Goal: Check status: Check status

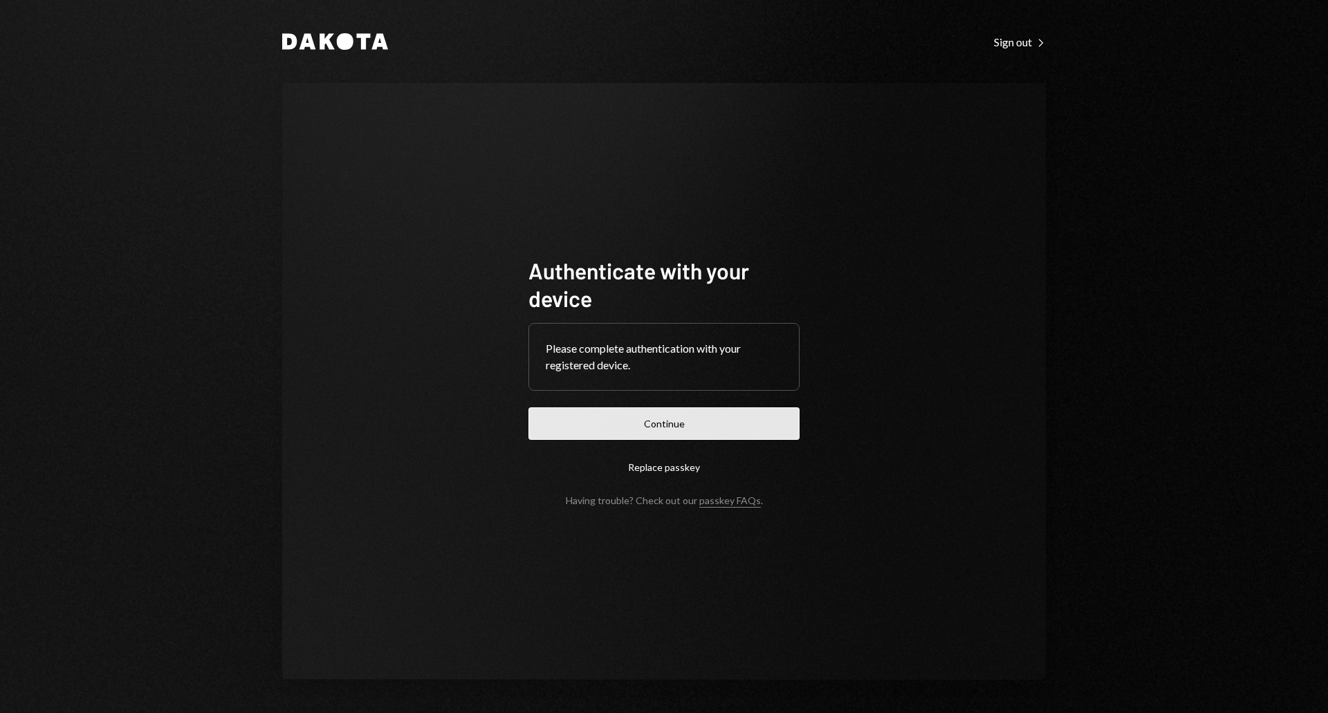
click at [692, 429] on button "Continue" at bounding box center [663, 423] width 271 height 33
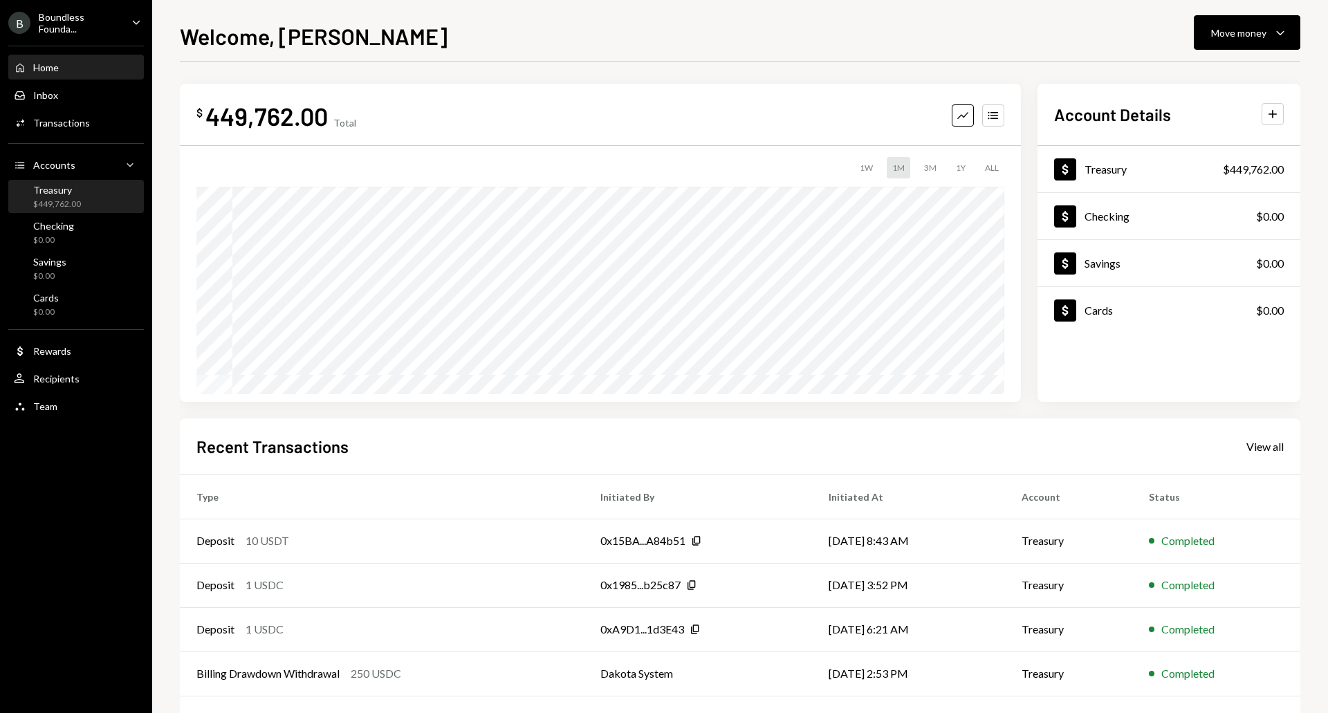
click at [60, 196] on div "Treasury $449,762.00" at bounding box center [57, 197] width 48 height 26
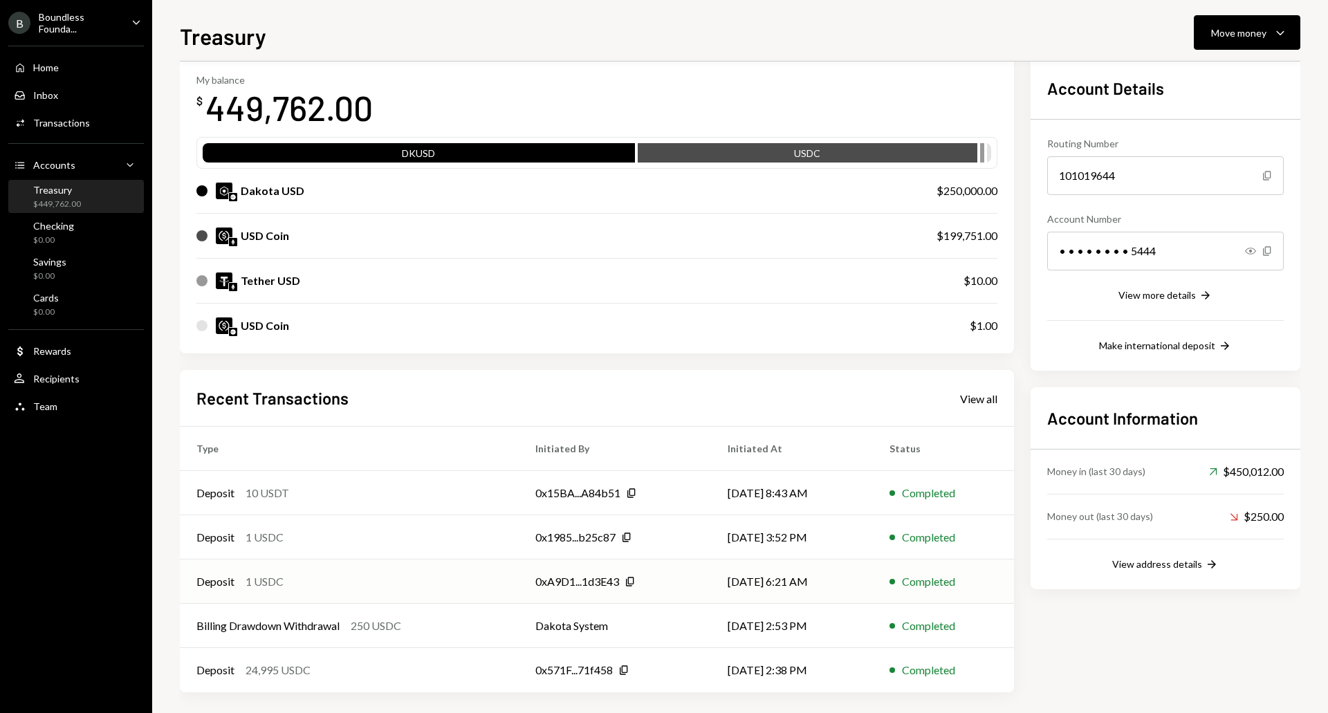
scroll to position [76, 0]
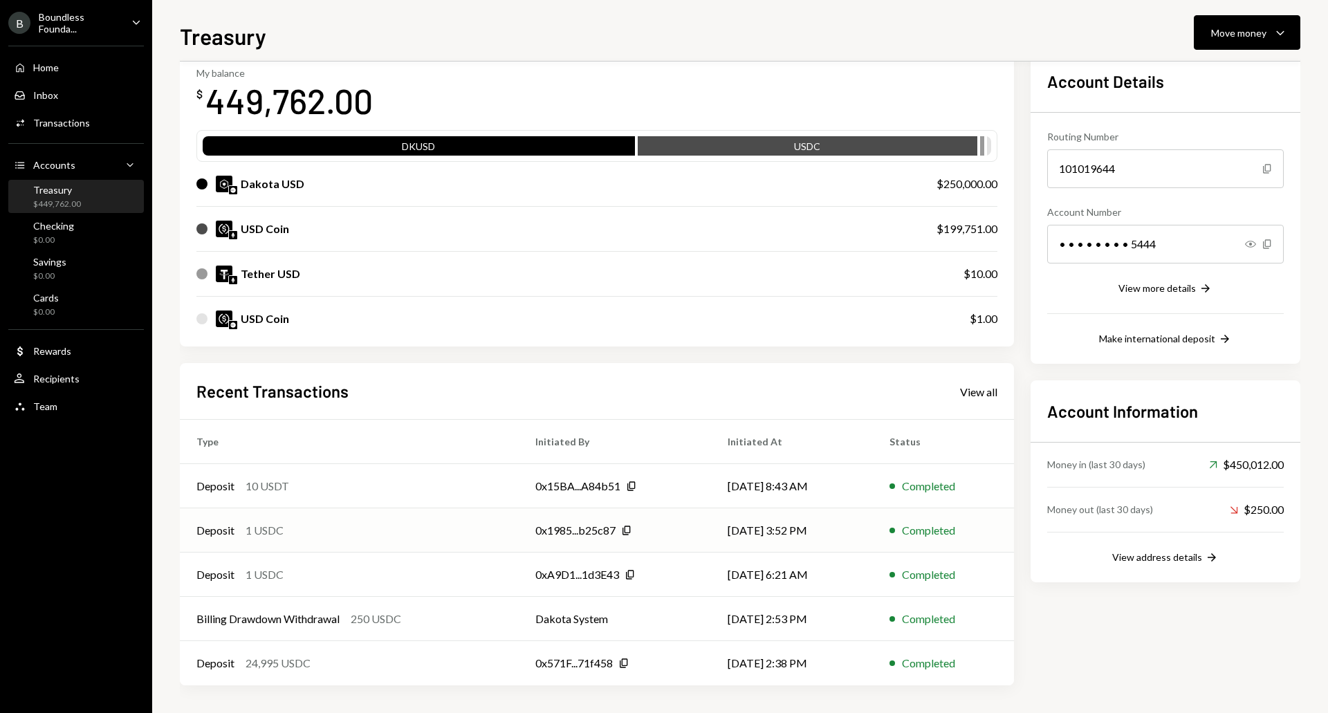
click at [323, 531] on div "Deposit 1 USDC" at bounding box center [349, 530] width 306 height 17
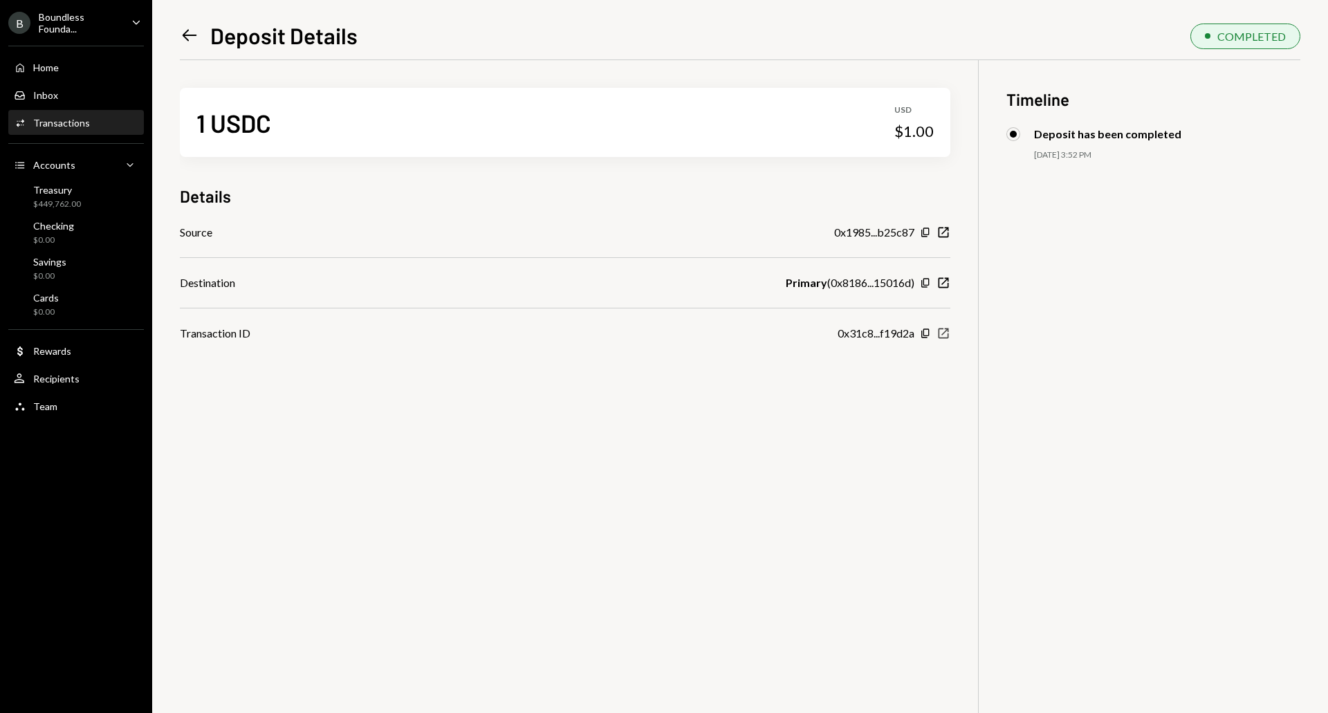
click at [943, 332] on icon "New Window" at bounding box center [943, 333] width 14 height 14
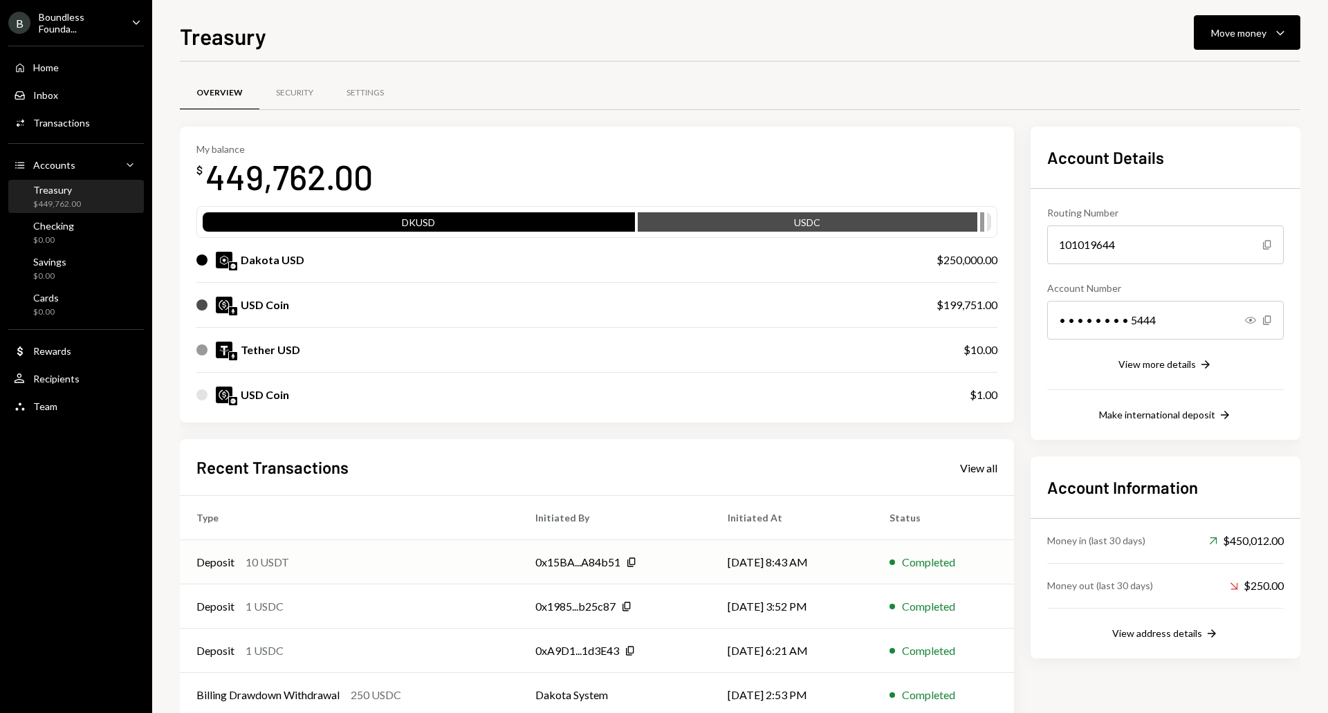
click at [285, 563] on div "10 USDT" at bounding box center [268, 562] width 44 height 17
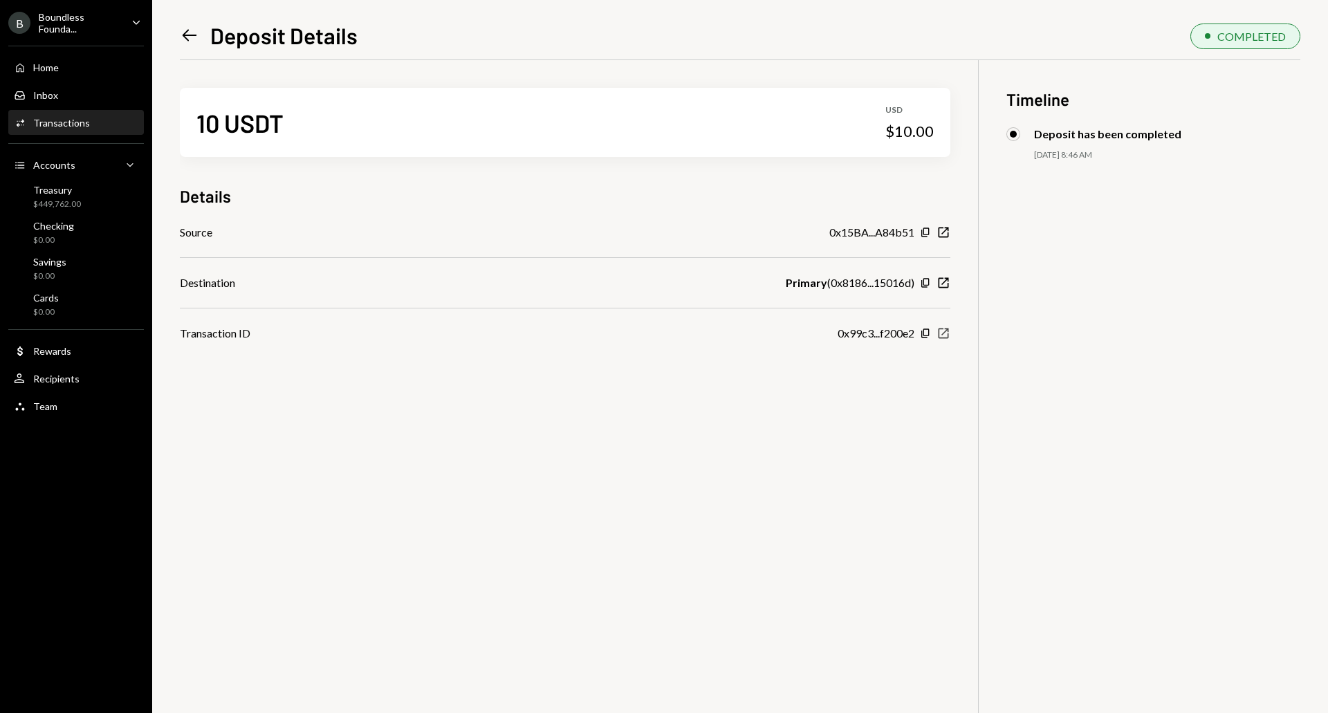
click at [941, 334] on icon "New Window" at bounding box center [943, 333] width 14 height 14
click at [193, 37] on icon "Left Arrow" at bounding box center [189, 35] width 19 height 19
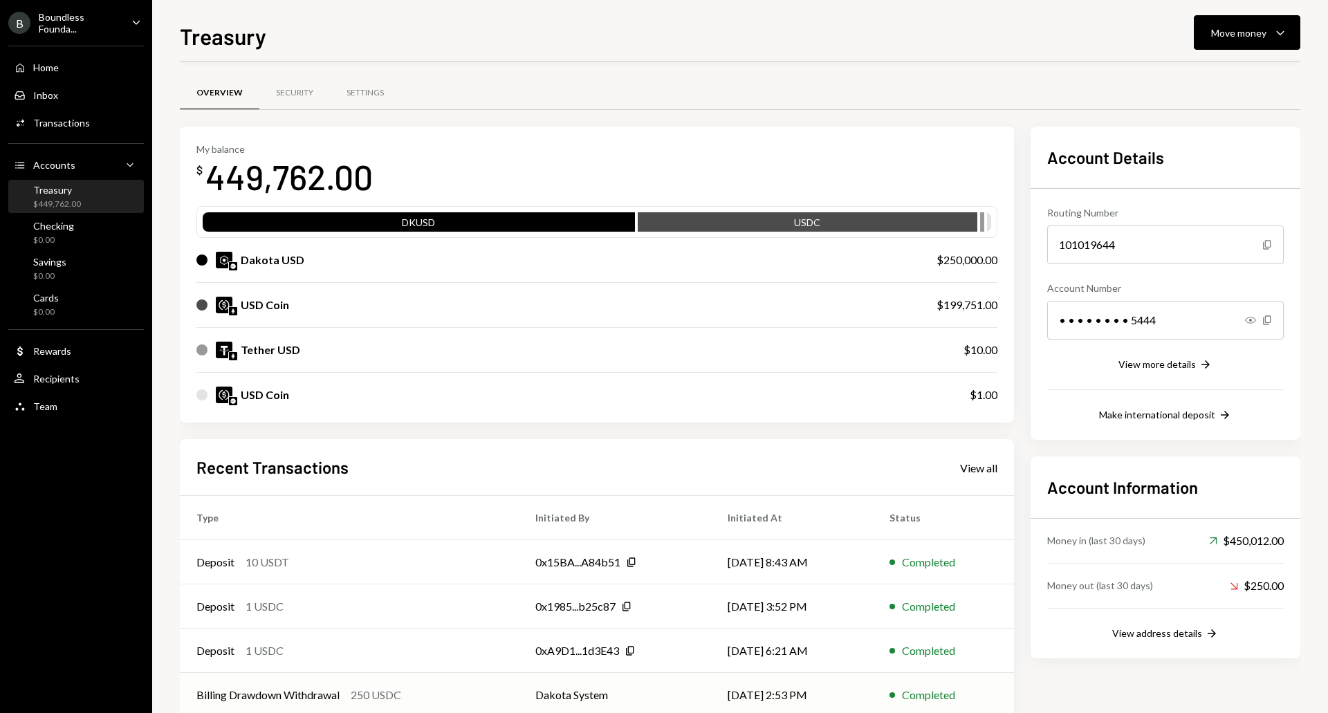
scroll to position [76, 0]
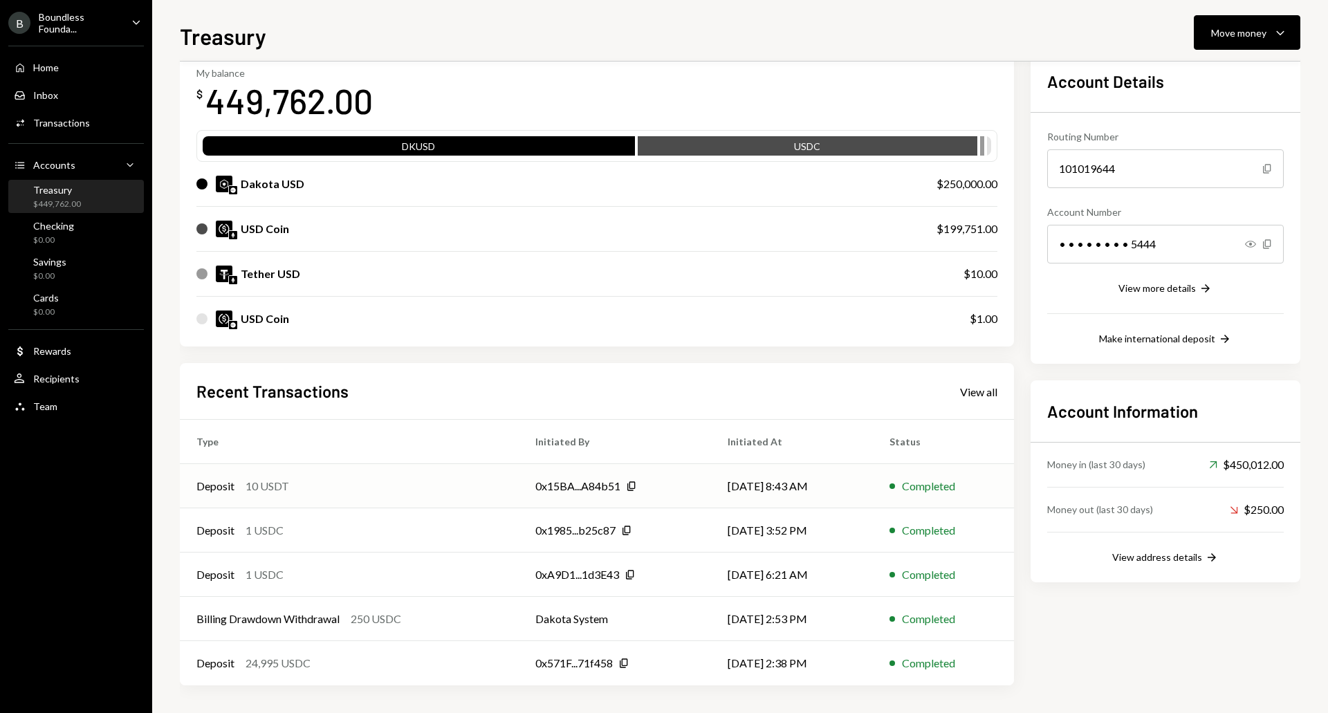
click at [483, 494] on div "Deposit 10 USDT" at bounding box center [349, 486] width 306 height 17
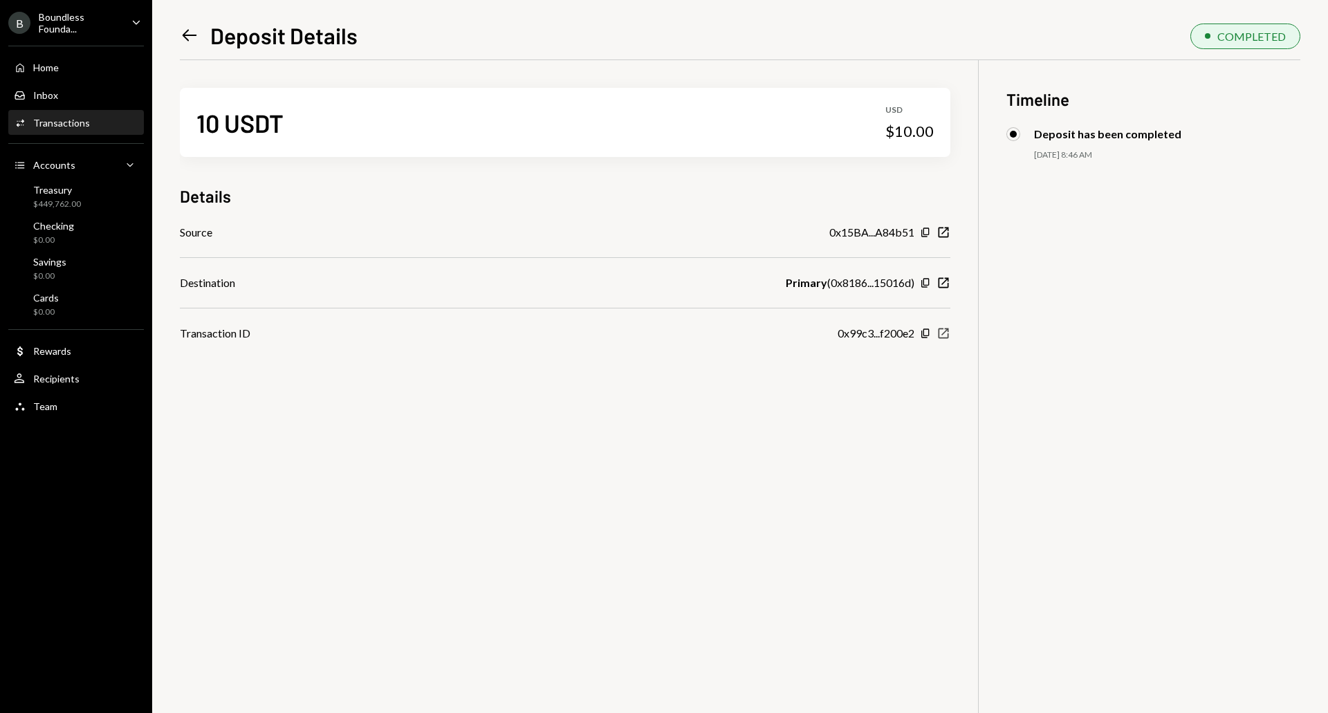
click at [948, 329] on icon "New Window" at bounding box center [943, 333] width 14 height 14
